Goal: Task Accomplishment & Management: Use online tool/utility

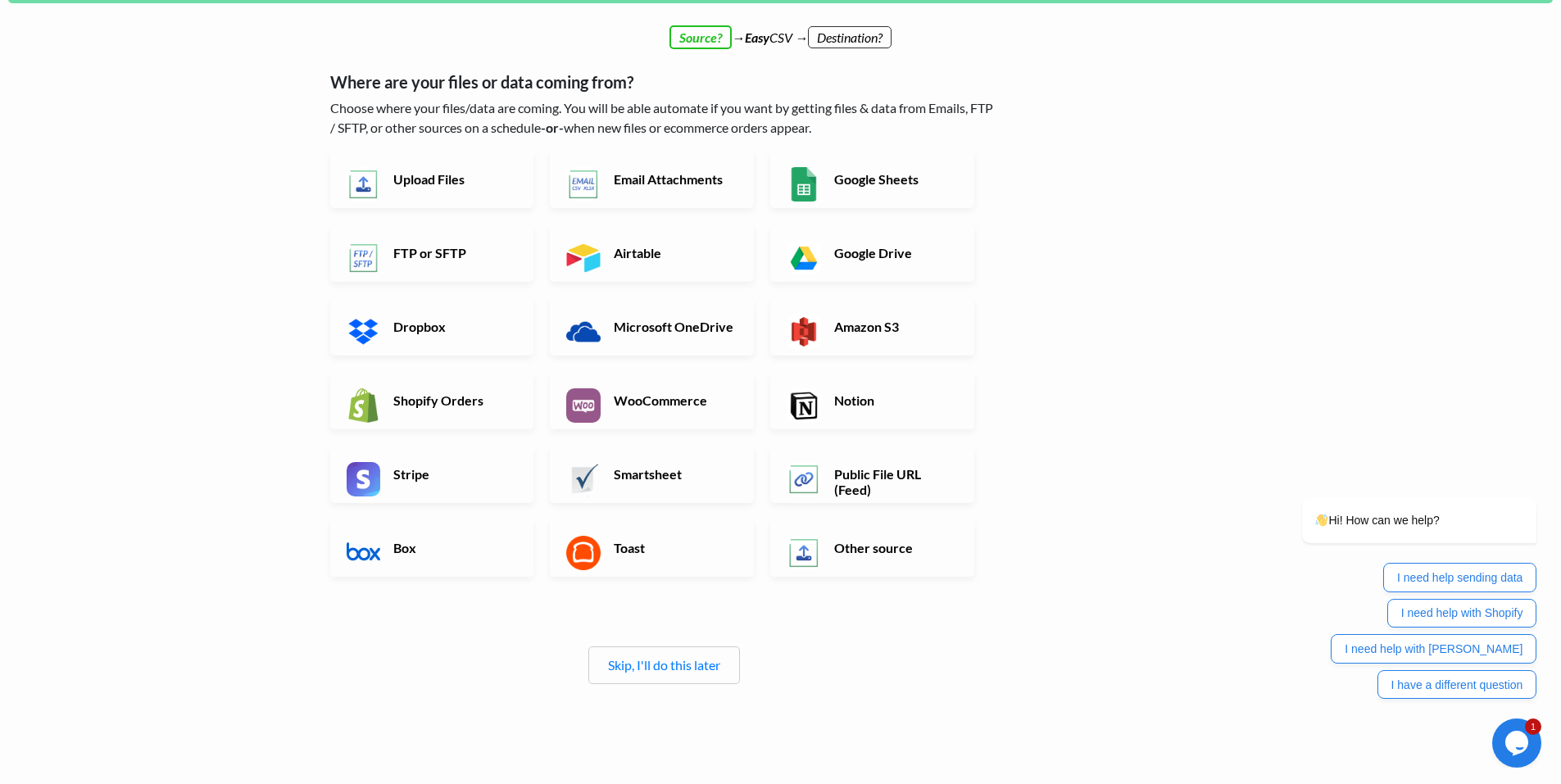
scroll to position [160, 0]
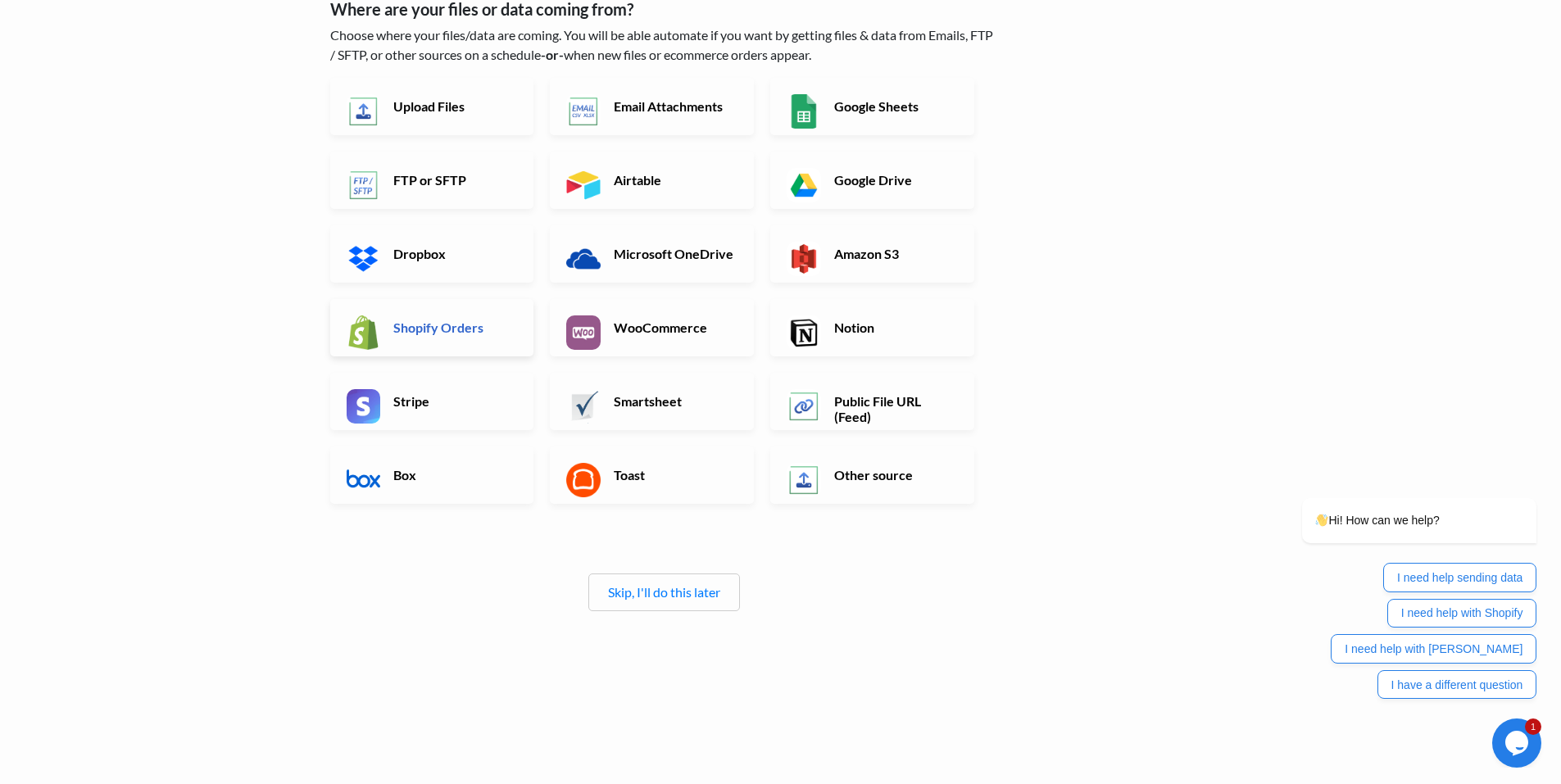
click at [440, 338] on link "Shopify Orders" at bounding box center [432, 327] width 204 height 57
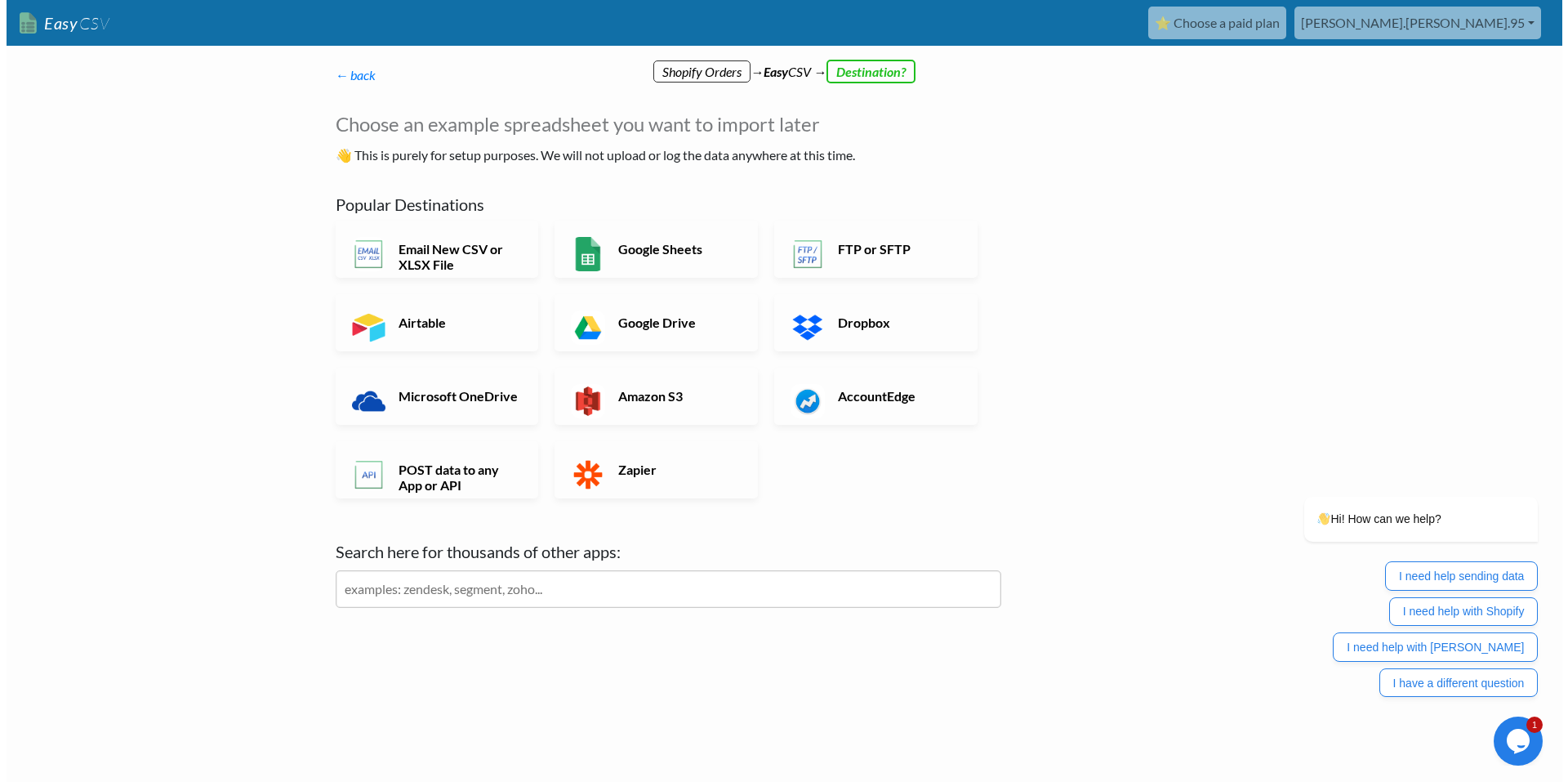
scroll to position [0, 0]
click at [346, 69] on link "← back" at bounding box center [354, 74] width 40 height 16
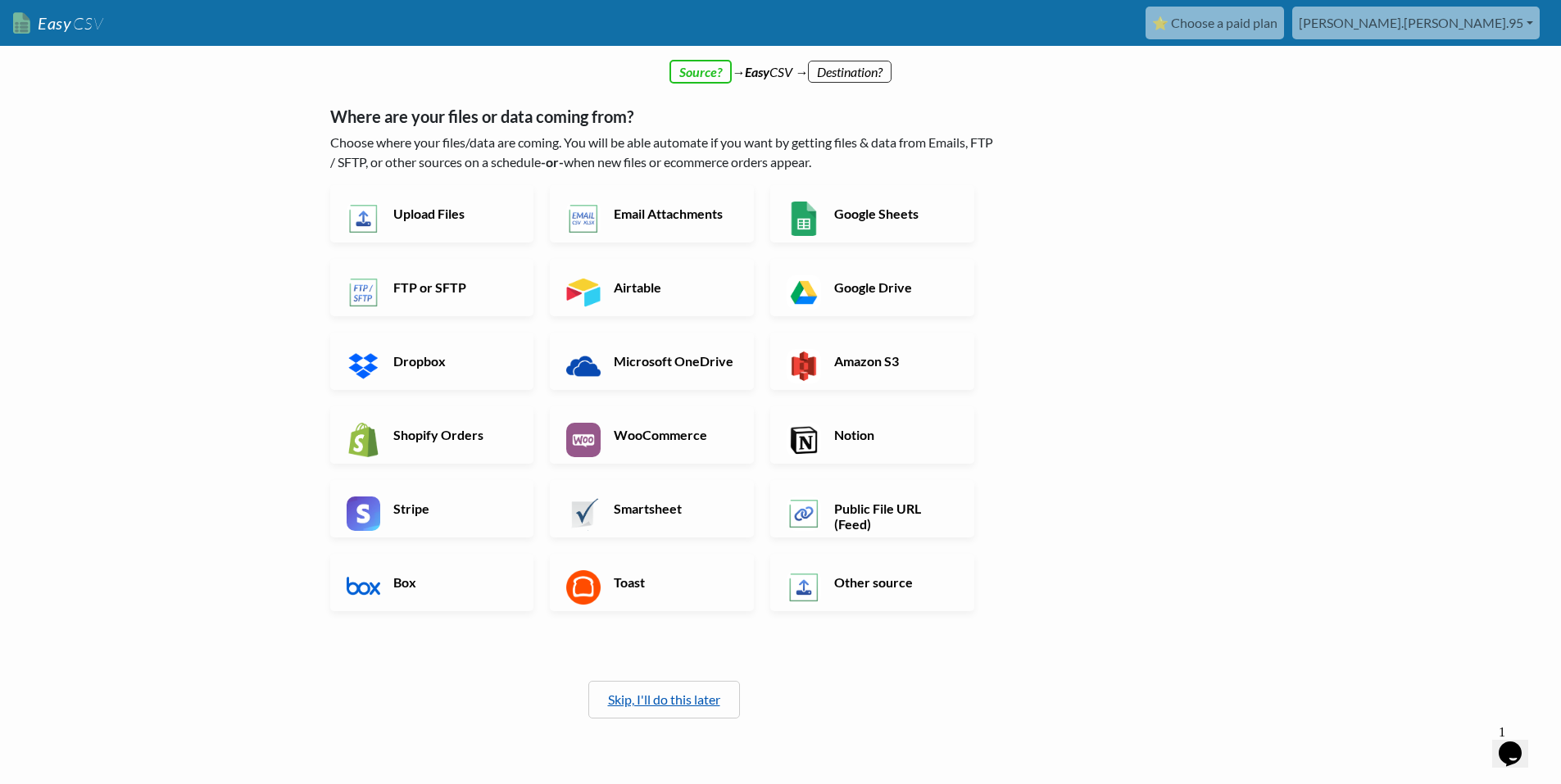
click at [700, 695] on link "Skip, I'll do this later" at bounding box center [664, 699] width 112 height 16
